Goal: Task Accomplishment & Management: Manage account settings

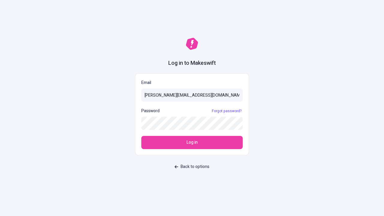
type input "[PERSON_NAME][EMAIL_ADDRESS][DOMAIN_NAME]"
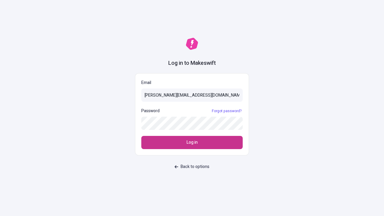
click at [192, 143] on span "Log in" at bounding box center [192, 142] width 11 height 7
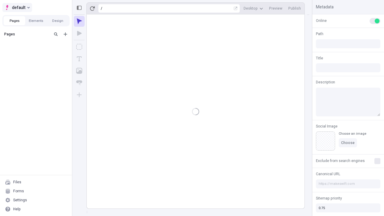
click at [17, 8] on span "default" at bounding box center [19, 7] width 14 height 7
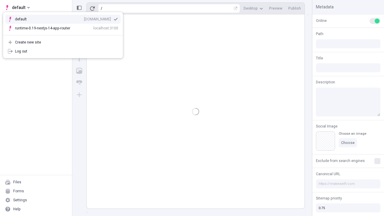
click at [63, 42] on div "Create new site" at bounding box center [66, 42] width 103 height 5
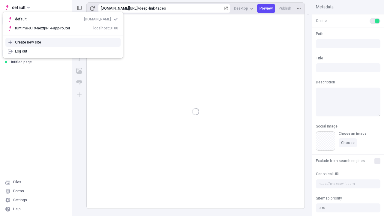
type input "/deep-link-taceo"
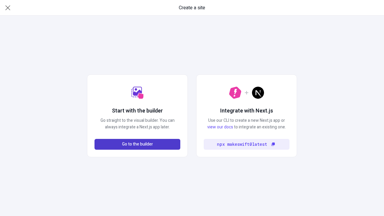
click at [138, 144] on span "Go to the builder" at bounding box center [137, 144] width 31 height 7
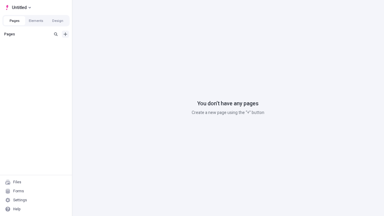
click at [65, 34] on icon "Add new" at bounding box center [66, 34] width 4 height 4
click at [97, 47] on span "Blank page" at bounding box center [100, 46] width 37 height 5
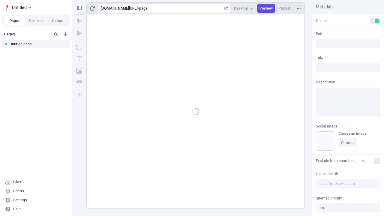
type input "/page"
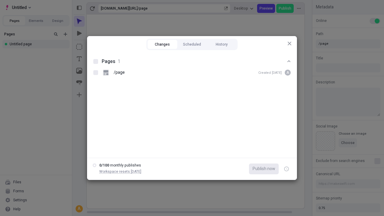
click at [162, 44] on button "Changes" at bounding box center [163, 44] width 30 height 9
click at [96, 62] on div at bounding box center [95, 61] width 5 height 5
checkbox input "true"
click at [287, 169] on icon "button" at bounding box center [287, 169] width 2 height 2
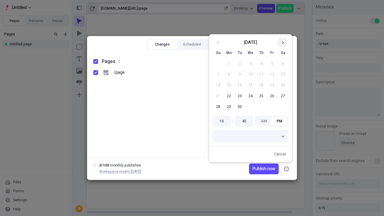
click at [283, 43] on icon "Go to next month" at bounding box center [283, 43] width 4 height 4
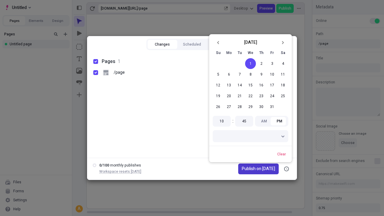
click at [255, 169] on span "Publish on [DATE]" at bounding box center [258, 169] width 33 height 7
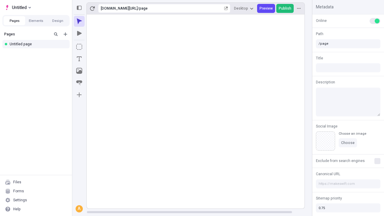
click at [286, 8] on span "Publish" at bounding box center [285, 8] width 13 height 5
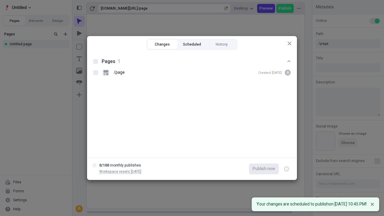
click at [192, 44] on button "Scheduled" at bounding box center [192, 44] width 30 height 9
